Goal: Task Accomplishment & Management: Complete application form

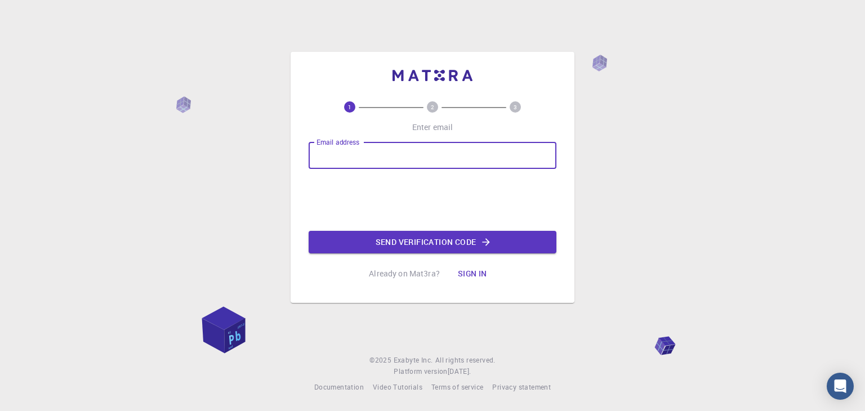
click at [383, 146] on input "Email address" at bounding box center [432, 155] width 248 height 27
type input "[EMAIL_ADDRESS][DOMAIN_NAME]"
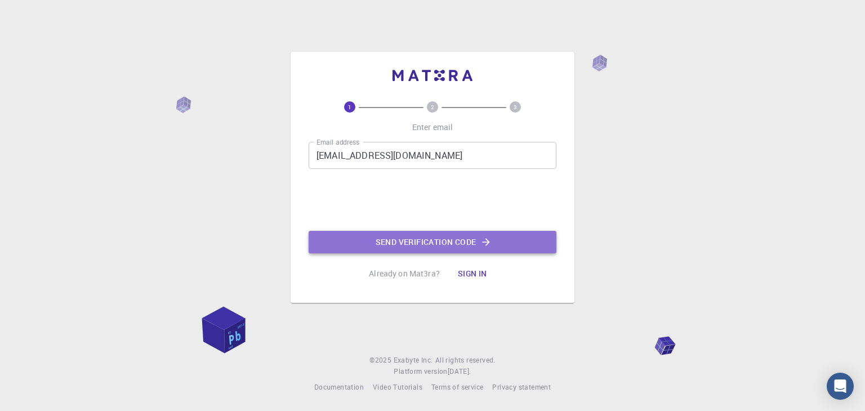
click at [388, 235] on button "Send verification code" at bounding box center [432, 242] width 248 height 23
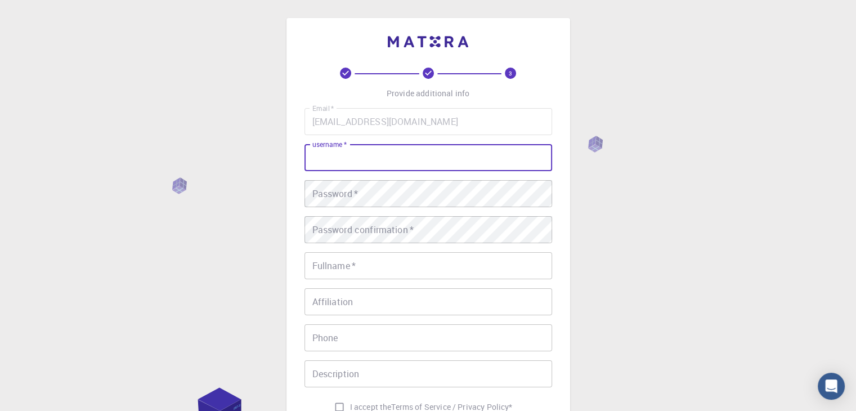
click at [441, 165] on input "username   *" at bounding box center [429, 157] width 248 height 27
type input "[PERSON_NAME]"
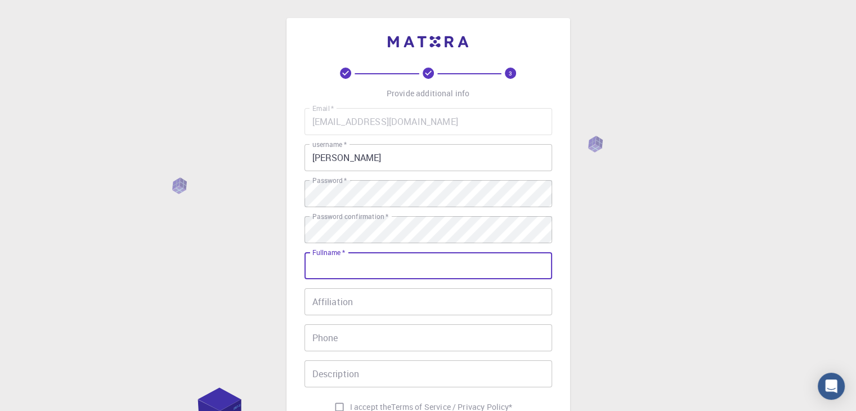
click at [475, 261] on input "Fullname   *" at bounding box center [429, 265] width 248 height 27
type input "[PERSON_NAME] Uz [PERSON_NAME]"
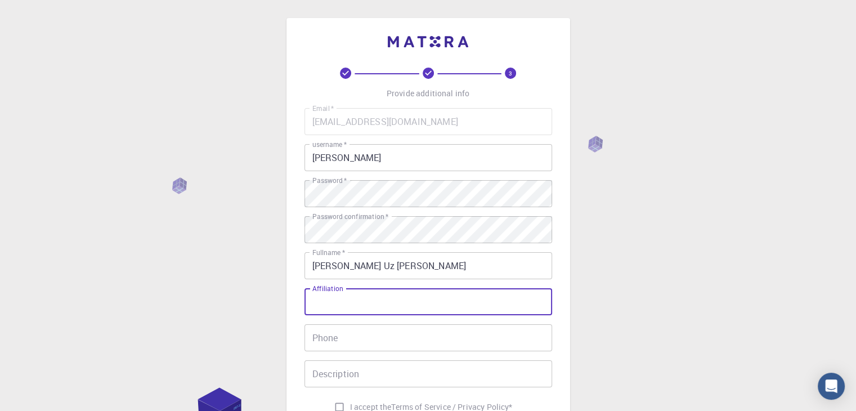
click at [462, 298] on input "Affiliation" at bounding box center [429, 301] width 248 height 27
type input "CSIR"
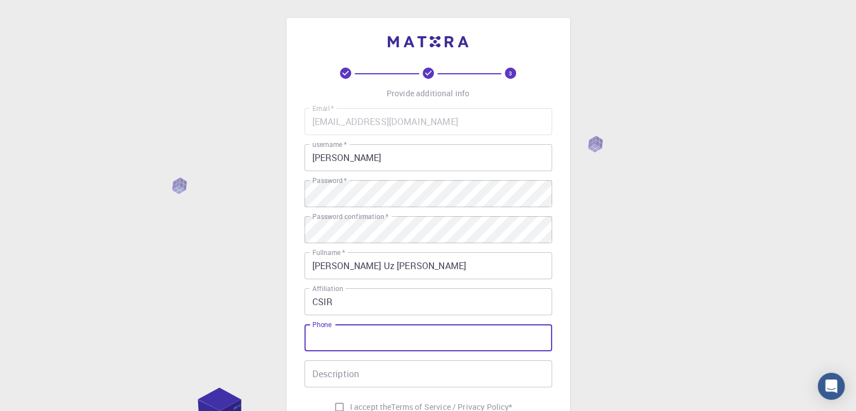
click at [443, 333] on input "Phone" at bounding box center [429, 337] width 248 height 27
type input "8"
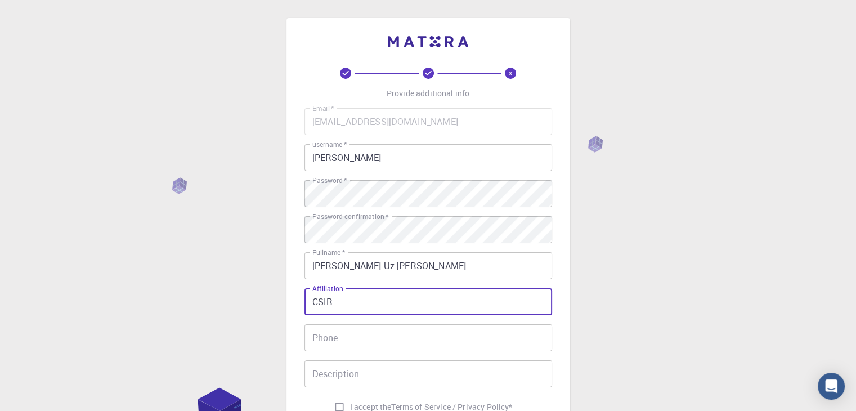
click at [390, 303] on input "CSIR" at bounding box center [429, 301] width 248 height 27
type input "C"
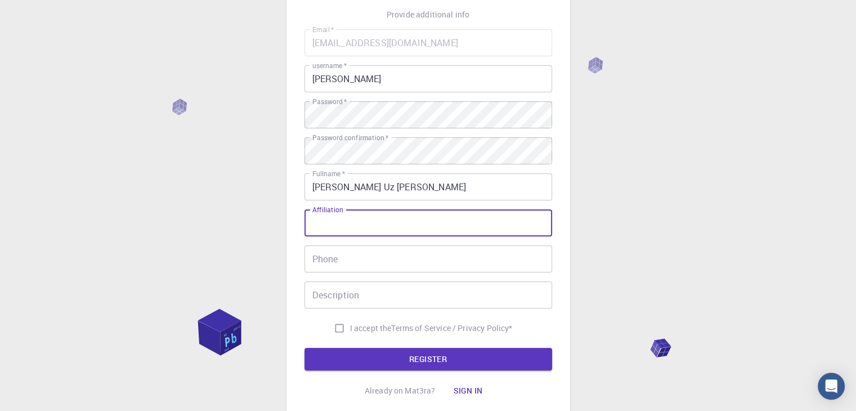
scroll to position [80, 0]
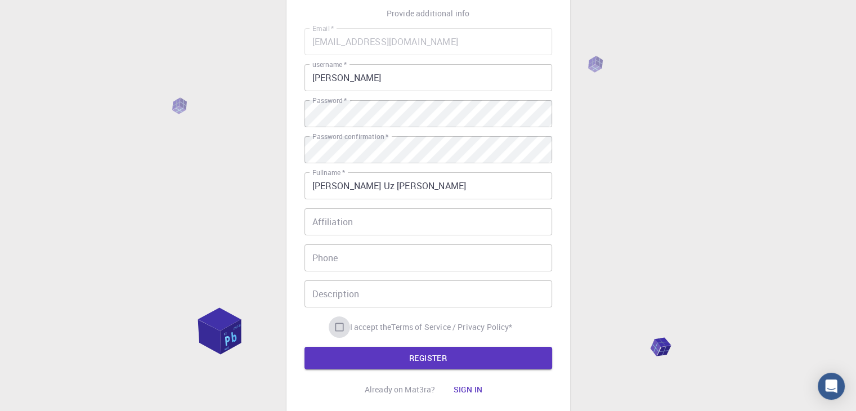
drag, startPoint x: 390, startPoint y: 303, endPoint x: 335, endPoint y: 321, distance: 57.7
click at [335, 321] on input "I accept the Terms of Service / Privacy Policy *" at bounding box center [339, 326] width 21 height 21
checkbox input "true"
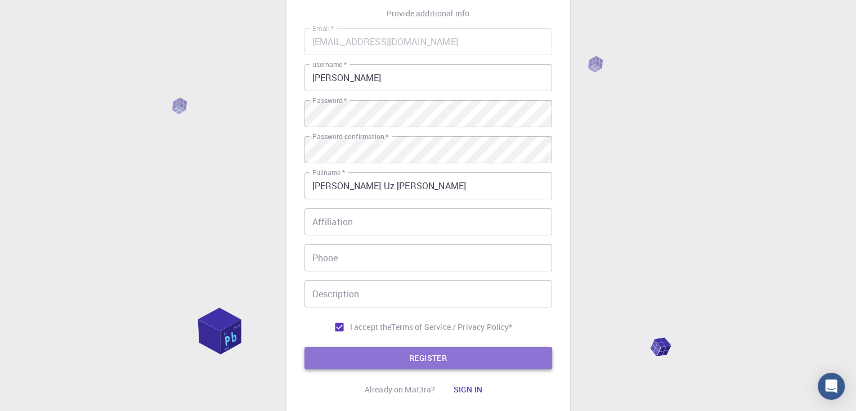
click at [372, 366] on button "REGISTER" at bounding box center [429, 358] width 248 height 23
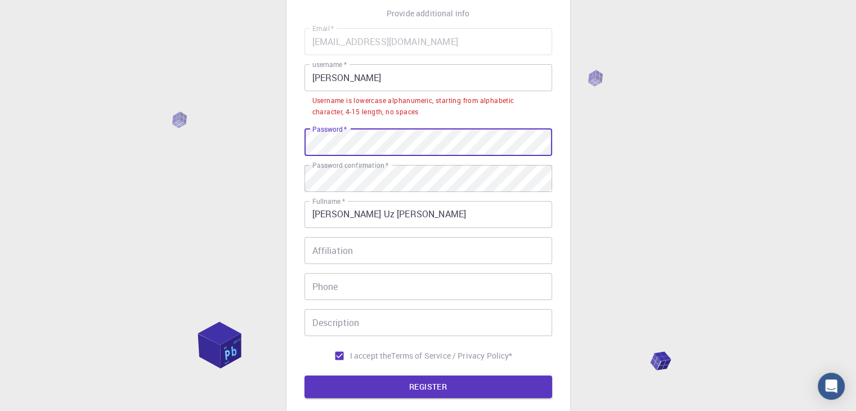
click at [265, 142] on div "3 Provide additional info Email   * [EMAIL_ADDRESS][DOMAIN_NAME] Email   * user…" at bounding box center [428, 221] width 856 height 602
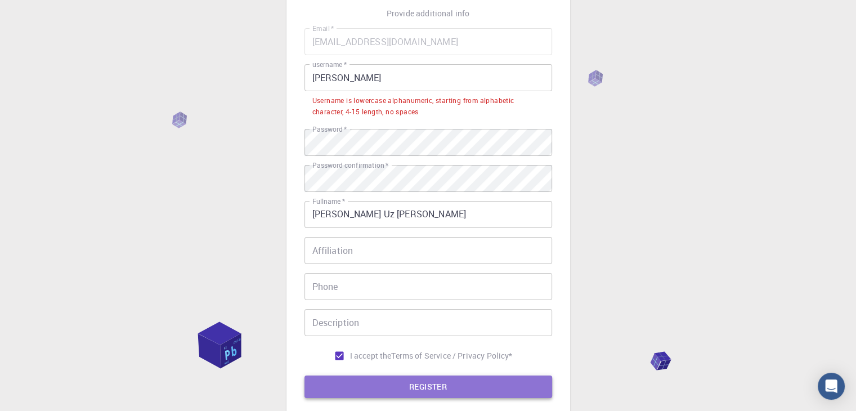
click at [372, 388] on button "REGISTER" at bounding box center [429, 386] width 248 height 23
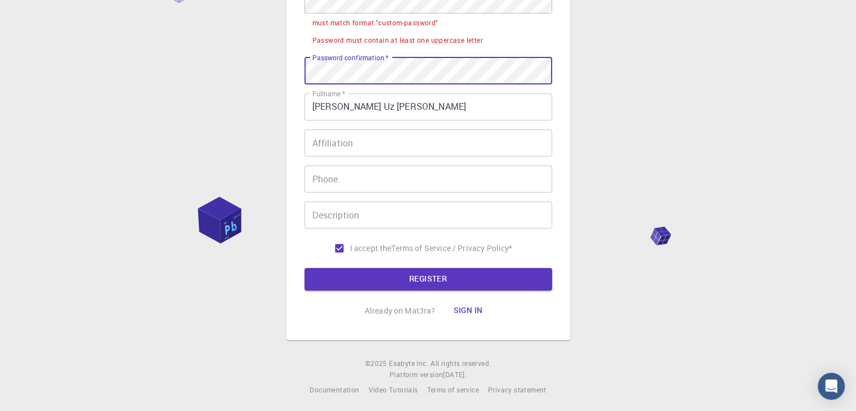
scroll to position [223, 0]
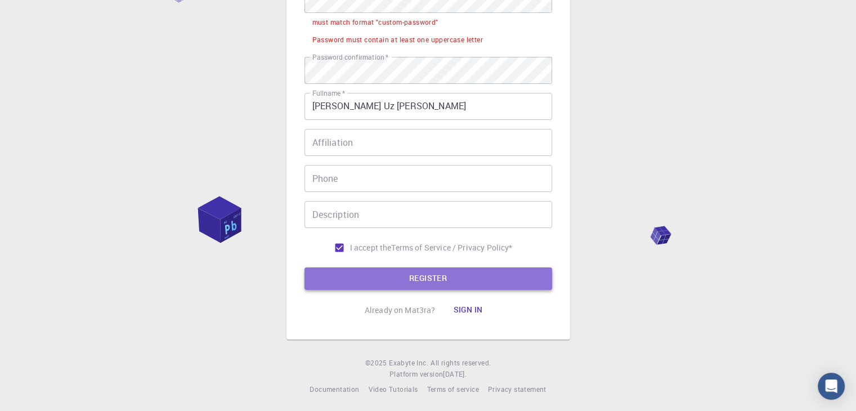
click at [368, 284] on button "REGISTER" at bounding box center [429, 278] width 248 height 23
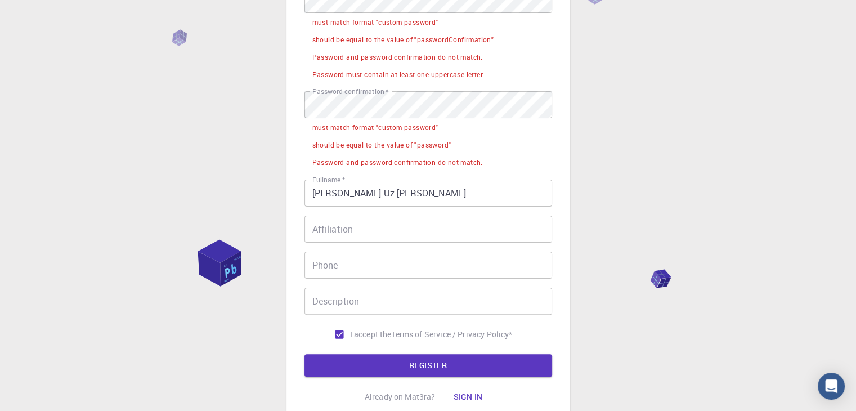
scroll to position [176, 0]
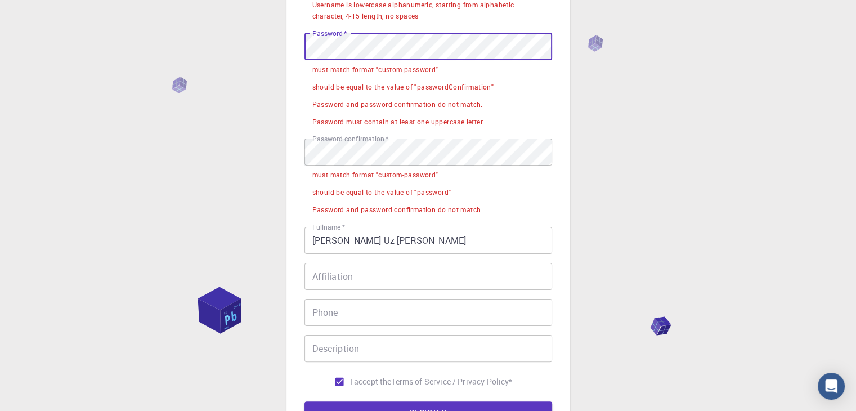
click at [268, 43] on div "3 Provide additional info Email   * [EMAIL_ADDRESS][DOMAIN_NAME] Email   * user…" at bounding box center [428, 185] width 856 height 723
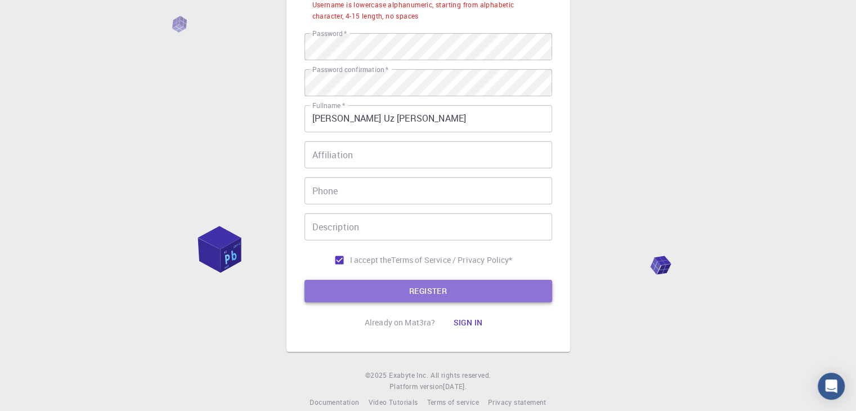
click at [397, 298] on button "REGISTER" at bounding box center [429, 291] width 248 height 23
click at [397, 296] on button "REGISTER" at bounding box center [429, 291] width 248 height 23
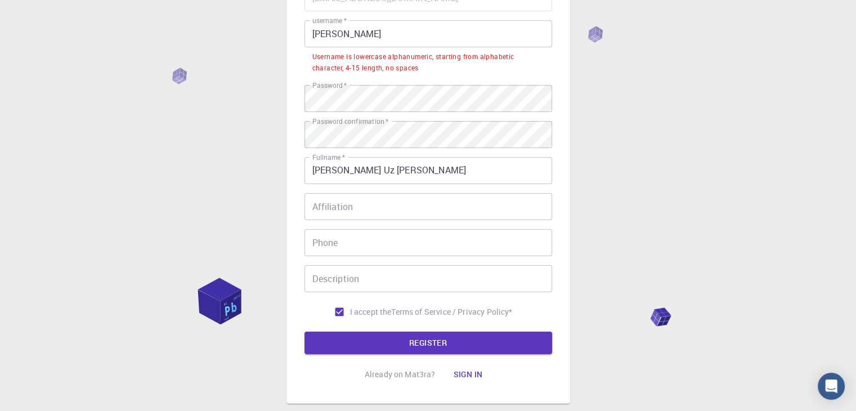
scroll to position [117, 0]
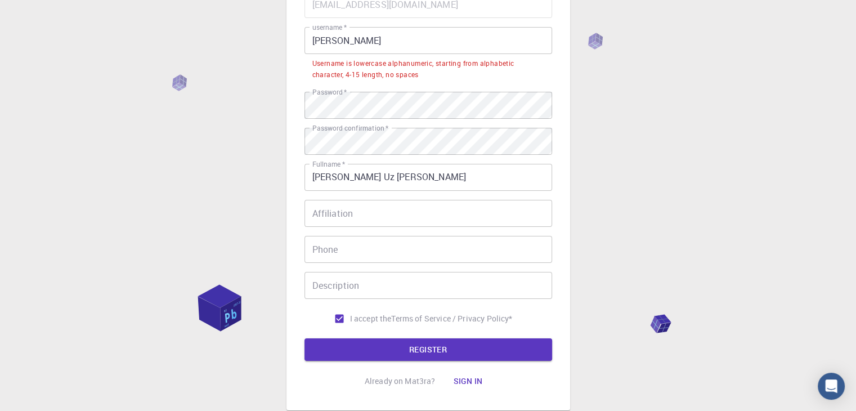
click at [418, 73] on div "Username is lowercase alphanumeric, starting from alphabetic character, 4-15 le…" at bounding box center [428, 69] width 232 height 23
click at [287, 106] on div "3 Provide additional info Email   * [EMAIL_ADDRESS][DOMAIN_NAME] Email   * user…" at bounding box center [429, 155] width 284 height 509
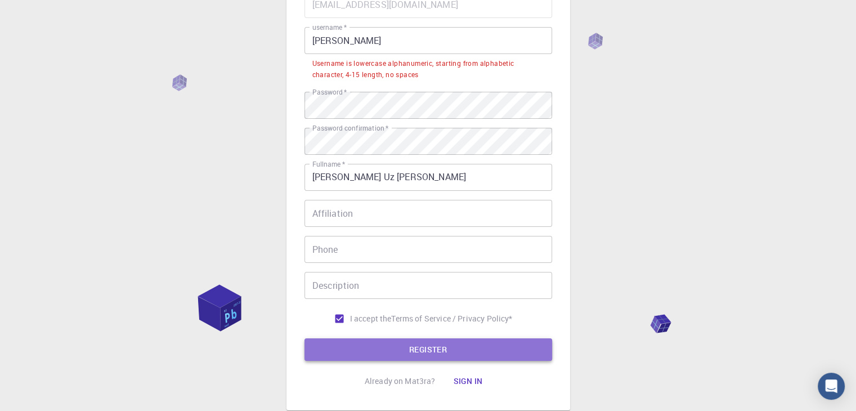
click at [374, 359] on button "REGISTER" at bounding box center [429, 349] width 248 height 23
click at [342, 343] on button "REGISTER" at bounding box center [429, 349] width 248 height 23
click at [365, 348] on button "REGISTER" at bounding box center [429, 349] width 248 height 23
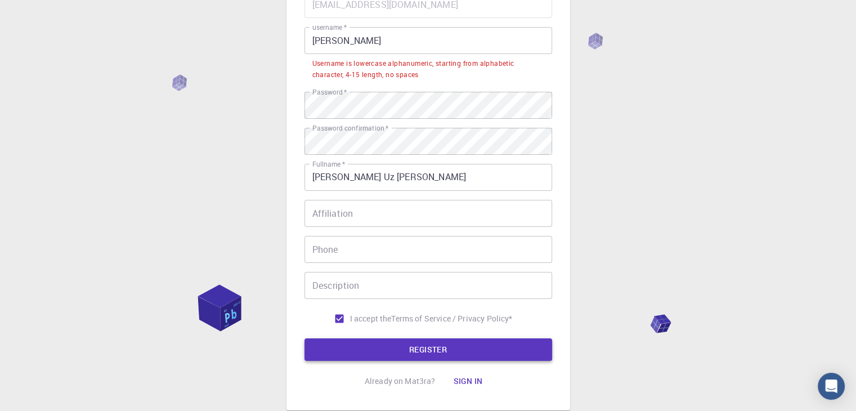
click at [365, 348] on button "REGISTER" at bounding box center [429, 349] width 248 height 23
click at [255, 108] on div "3 Provide additional info Email   * [EMAIL_ADDRESS][DOMAIN_NAME] Email   * user…" at bounding box center [428, 184] width 856 height 602
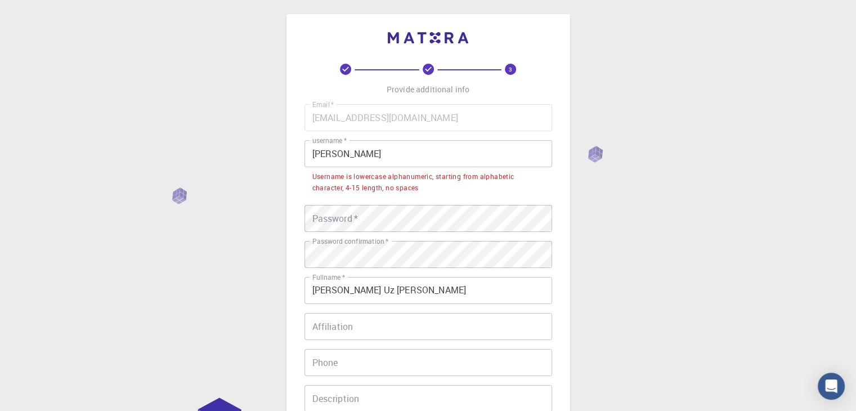
scroll to position [0, 0]
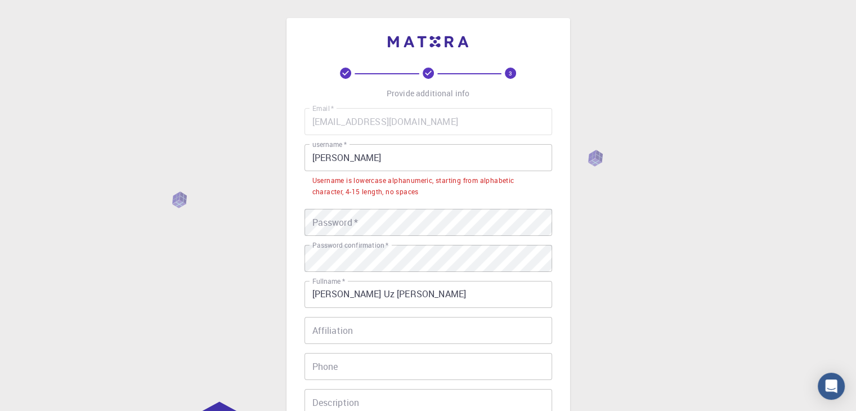
drag, startPoint x: 267, startPoint y: 106, endPoint x: 367, endPoint y: 106, distance: 99.6
drag, startPoint x: 367, startPoint y: 106, endPoint x: 618, endPoint y: 61, distance: 254.4
click at [618, 61] on div "3 Provide additional info Email   * [EMAIL_ADDRESS][DOMAIN_NAME] Email   * user…" at bounding box center [428, 301] width 856 height 602
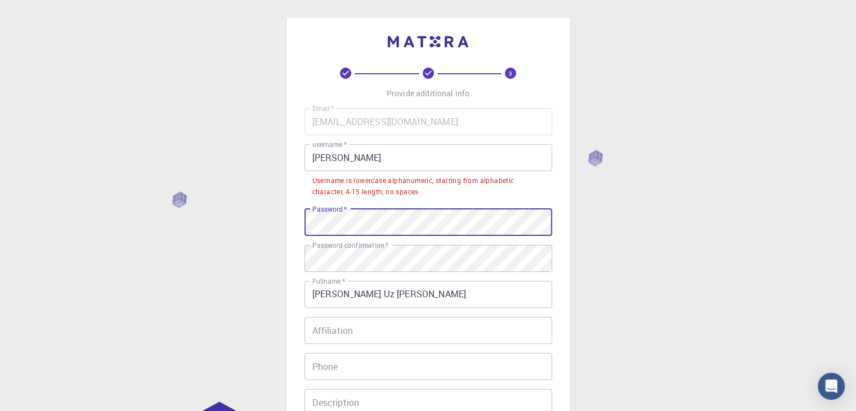
scroll to position [191, 0]
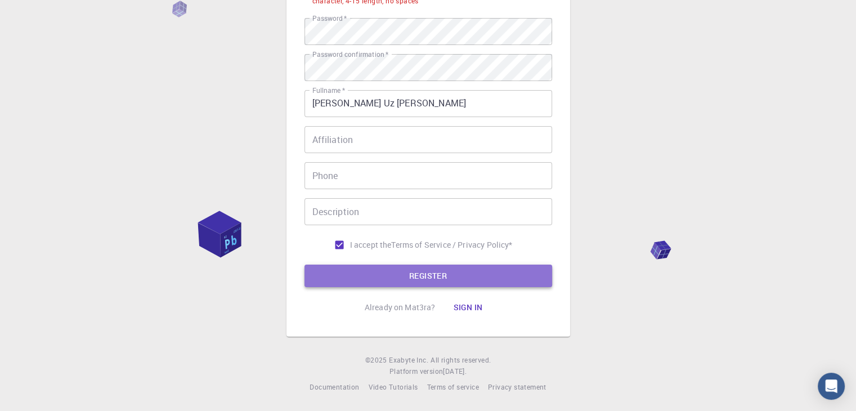
click at [363, 267] on button "REGISTER" at bounding box center [429, 276] width 248 height 23
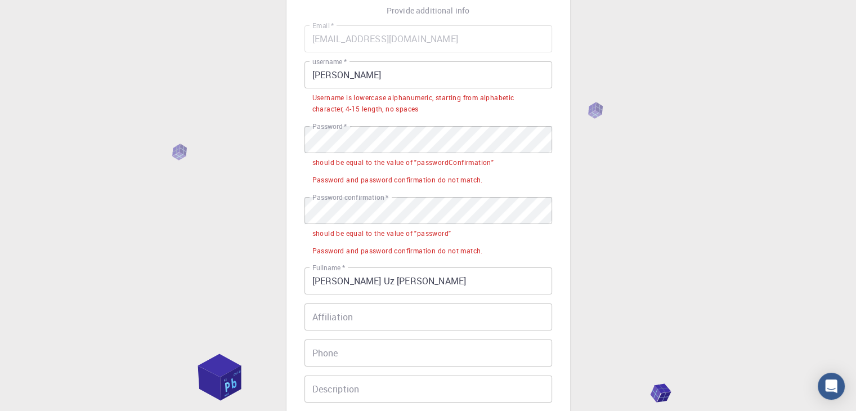
scroll to position [78, 0]
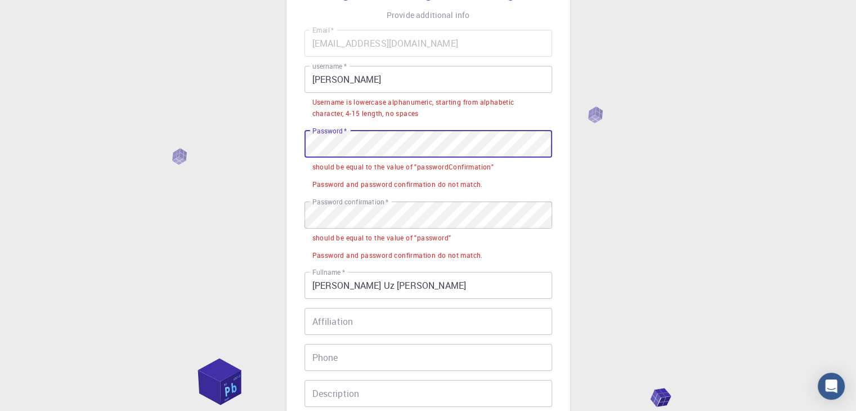
click at [252, 150] on div "3 Provide additional info Email   * [EMAIL_ADDRESS][DOMAIN_NAME] Email   * user…" at bounding box center [428, 257] width 856 height 671
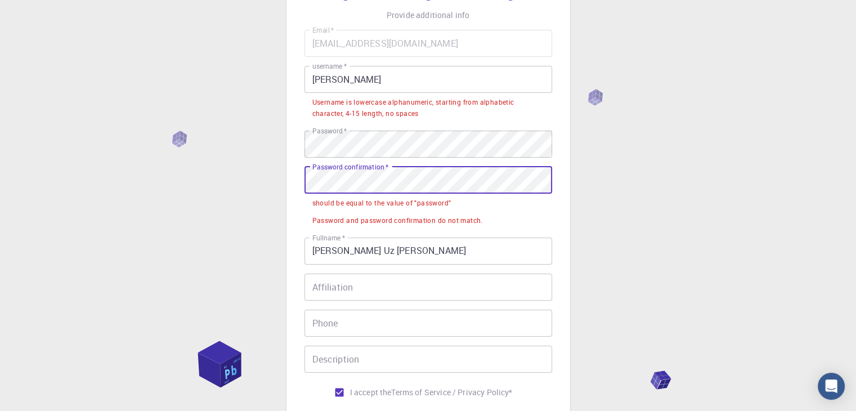
click at [257, 167] on div "3 Provide additional info Email   * [EMAIL_ADDRESS][DOMAIN_NAME] Email   * user…" at bounding box center [428, 240] width 856 height 636
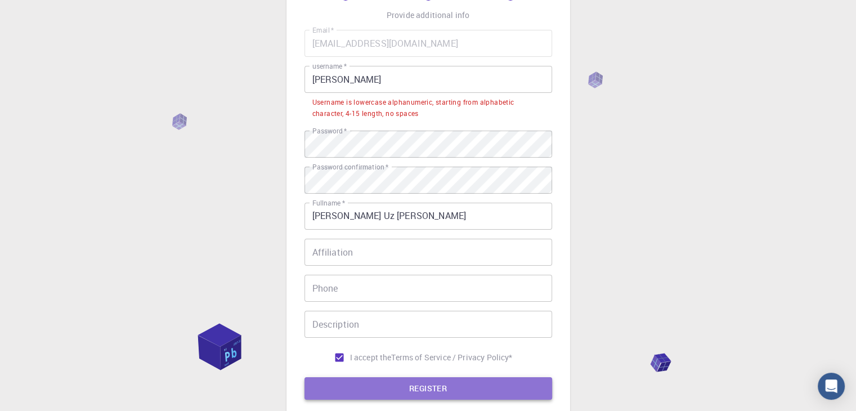
click at [477, 397] on button "REGISTER" at bounding box center [429, 388] width 248 height 23
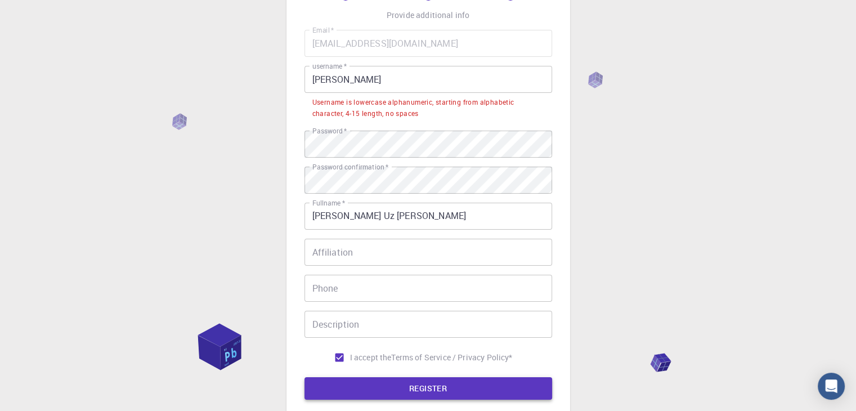
click at [475, 395] on button "REGISTER" at bounding box center [429, 388] width 248 height 23
click at [475, 394] on button "REGISTER" at bounding box center [429, 388] width 248 height 23
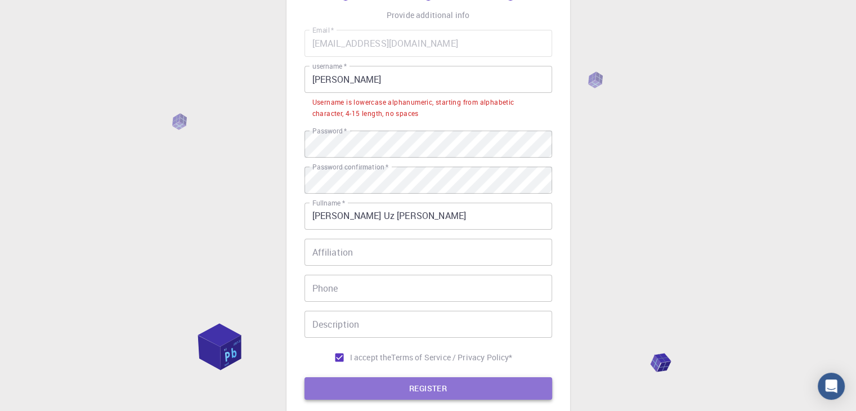
click at [475, 394] on button "REGISTER" at bounding box center [429, 388] width 248 height 23
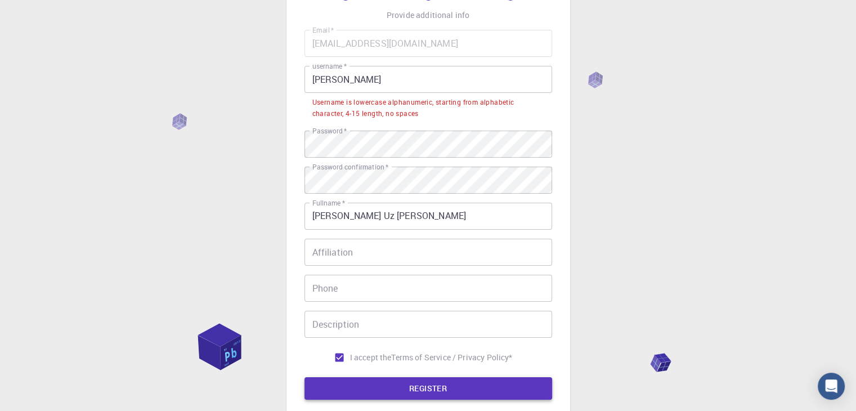
click at [475, 394] on button "REGISTER" at bounding box center [429, 388] width 248 height 23
click at [552, 181] on div "3 Provide additional info Email   * [EMAIL_ADDRESS][DOMAIN_NAME] Email   * user…" at bounding box center [429, 194] width 284 height 509
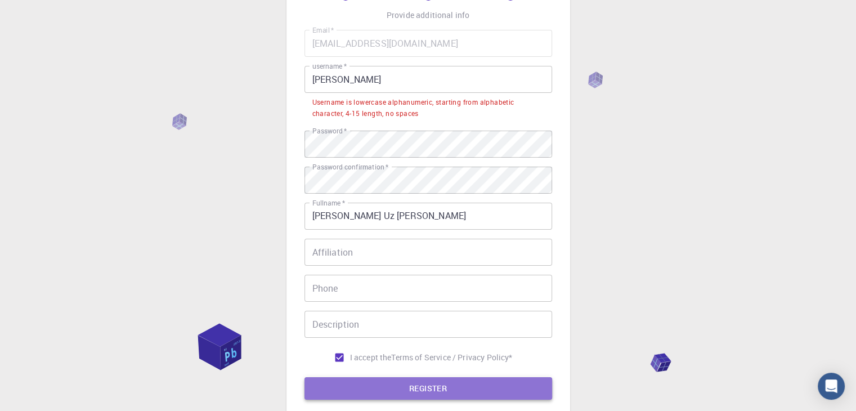
click at [391, 394] on button "REGISTER" at bounding box center [429, 388] width 248 height 23
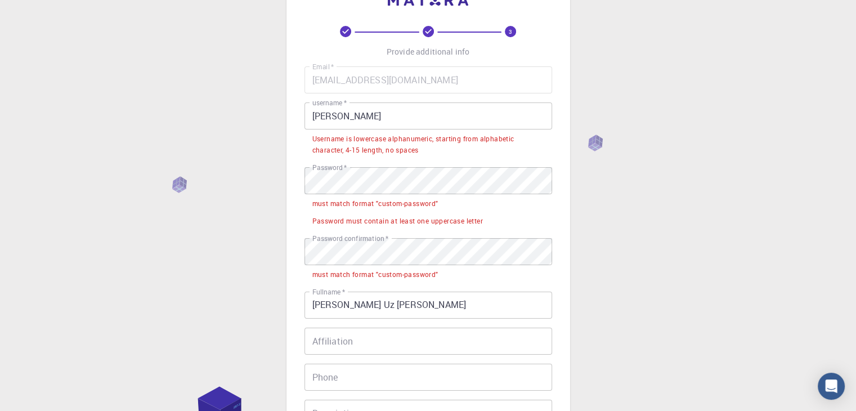
scroll to position [22, 0]
